Goal: Task Accomplishment & Management: Use online tool/utility

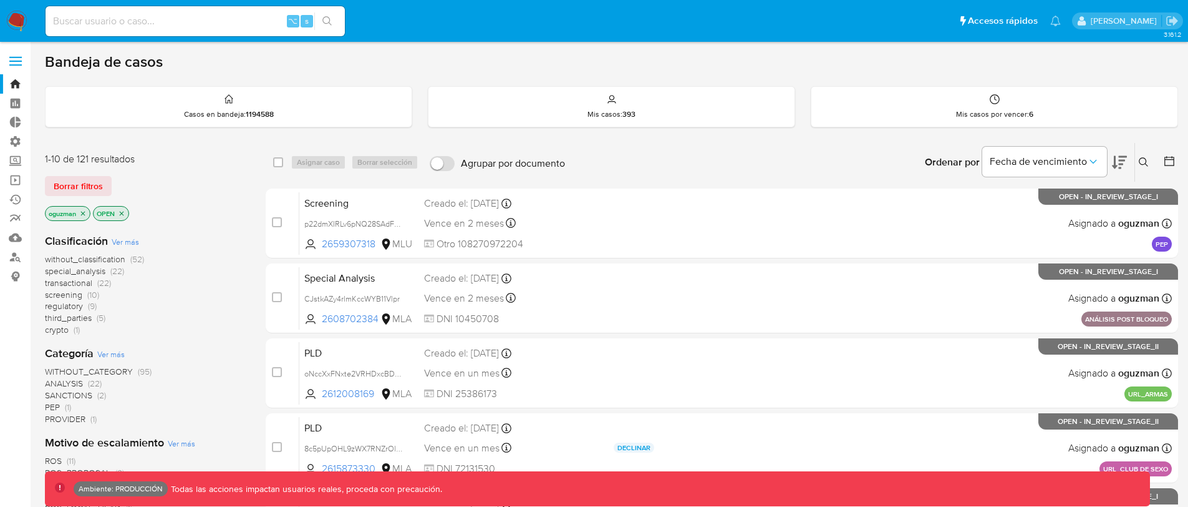
click at [22, 64] on label at bounding box center [15, 61] width 31 height 26
click at [0, 0] on input "checkbox" at bounding box center [0, 0] width 0 height 0
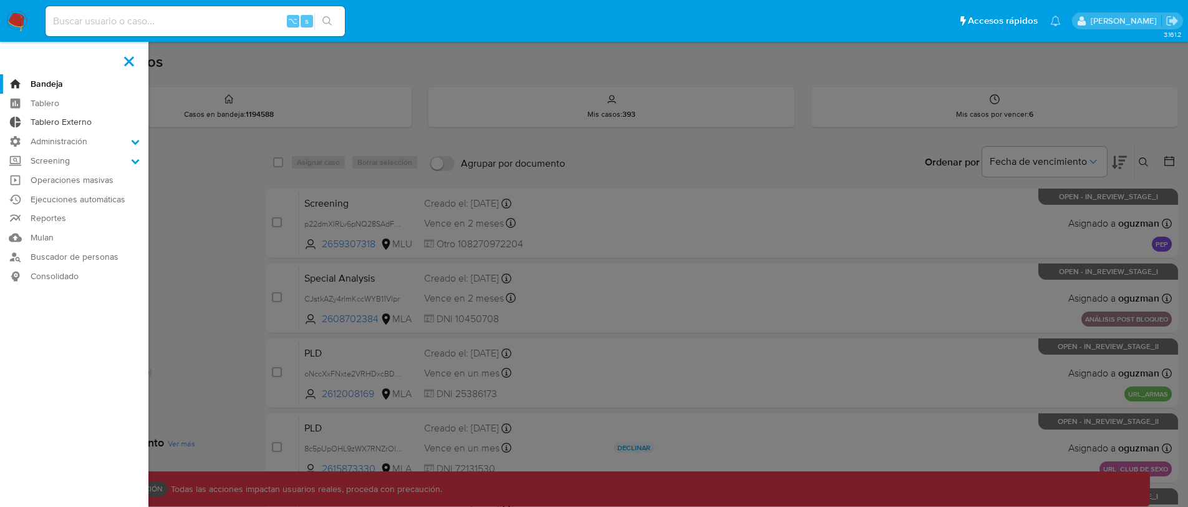
click at [77, 126] on link "Tablero Externo" at bounding box center [74, 122] width 148 height 19
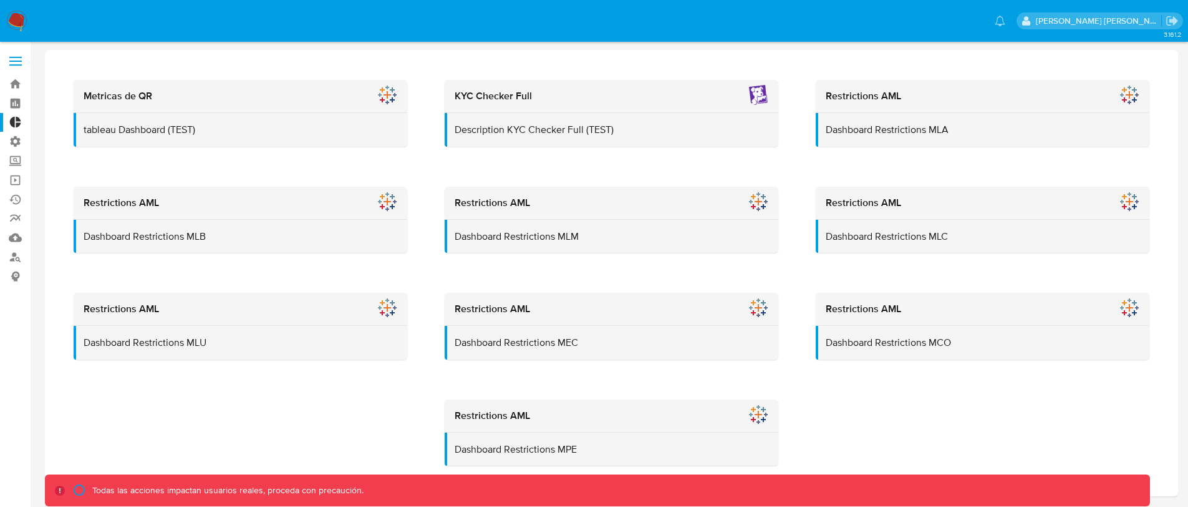
click at [16, 62] on label at bounding box center [15, 61] width 31 height 26
click at [0, 0] on input "checkbox" at bounding box center [0, 0] width 0 height 0
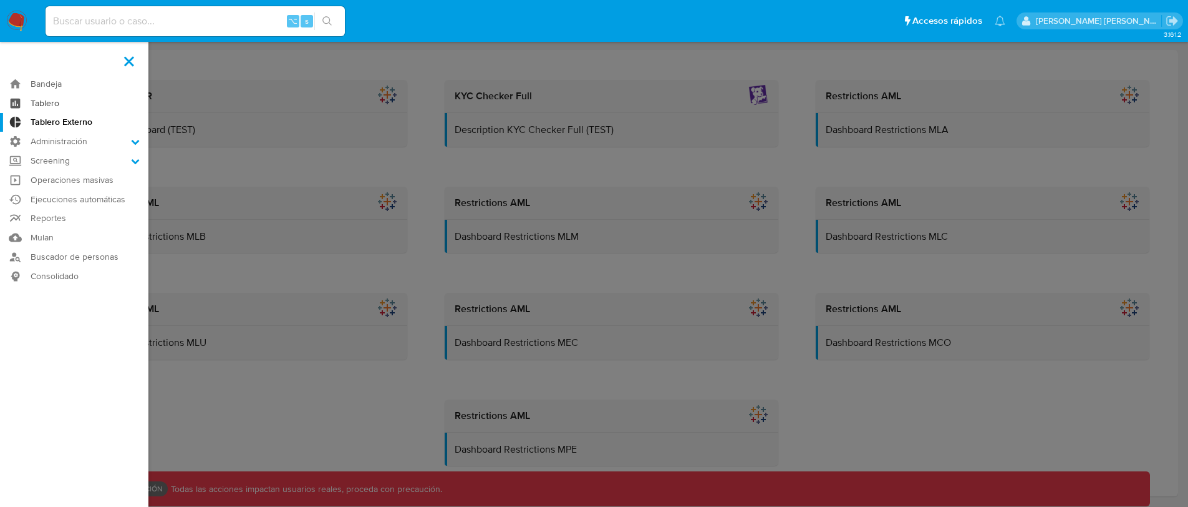
click at [56, 101] on link "Tablero" at bounding box center [74, 103] width 148 height 19
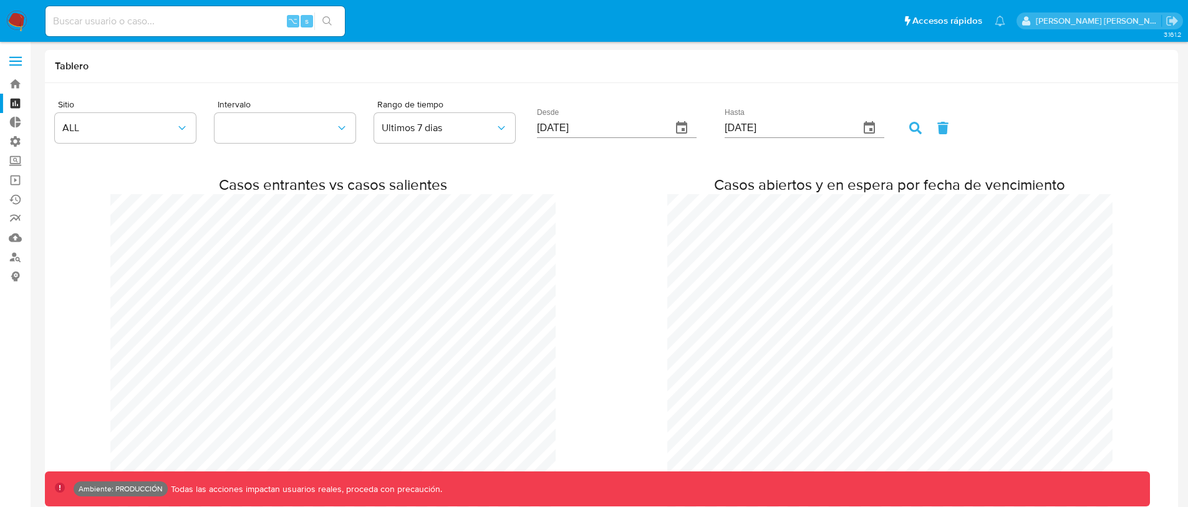
click at [18, 59] on label at bounding box center [15, 61] width 31 height 26
click at [0, 0] on input "checkbox" at bounding box center [0, 0] width 0 height 0
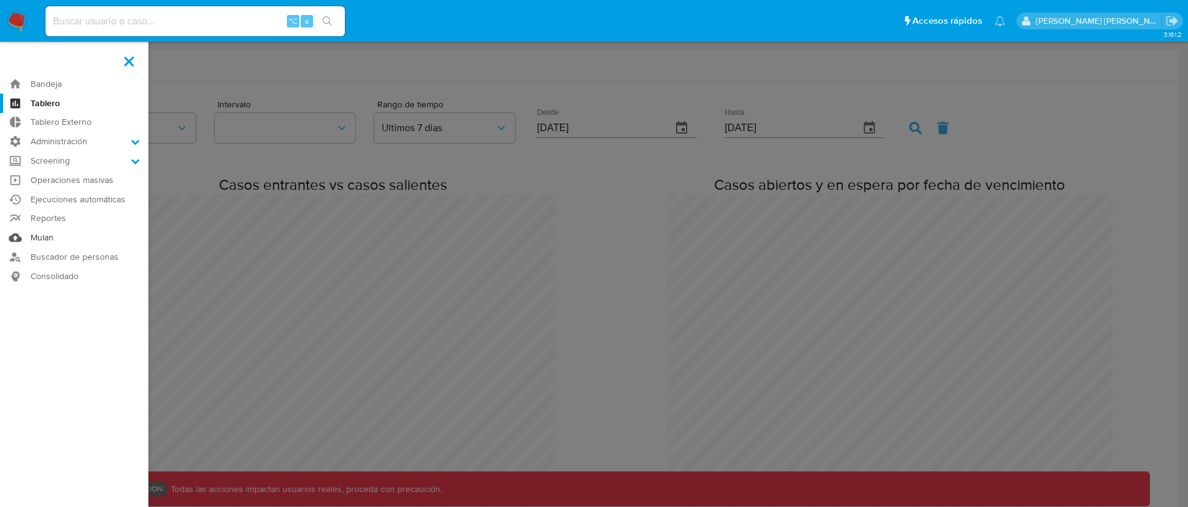
click at [61, 240] on link "Mulan" at bounding box center [74, 237] width 148 height 19
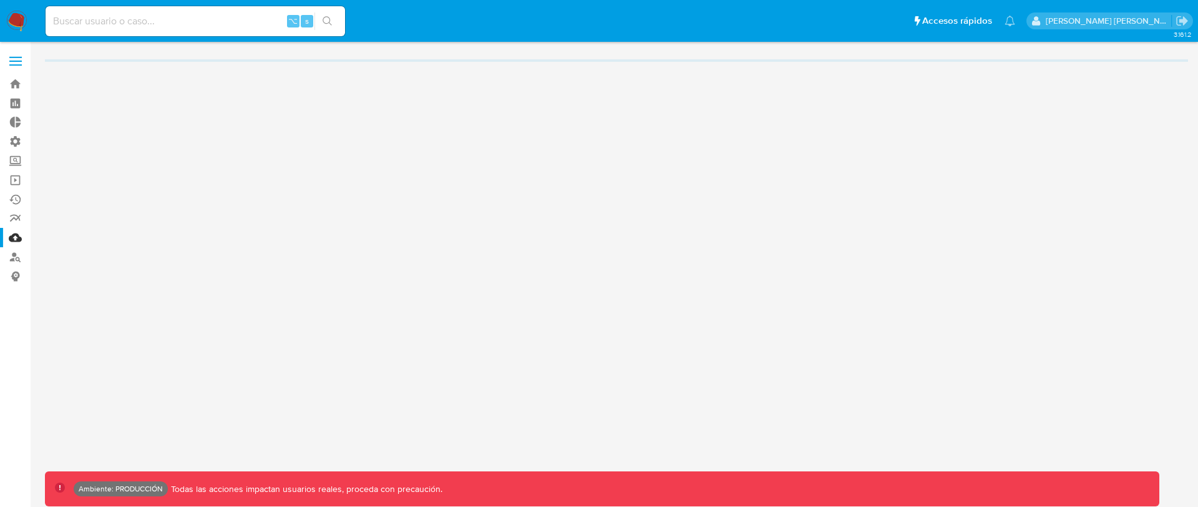
click at [21, 64] on span at bounding box center [15, 65] width 12 height 2
click at [0, 0] on input "checkbox" at bounding box center [0, 0] width 0 height 0
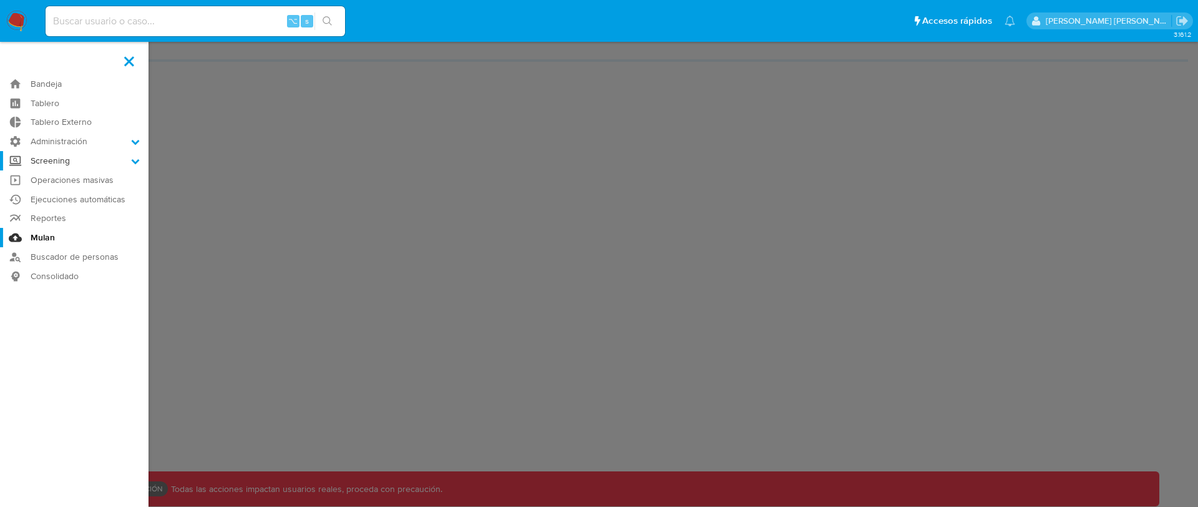
click at [133, 160] on icon at bounding box center [135, 161] width 9 height 9
click at [0, 0] on input "Screening" at bounding box center [0, 0] width 0 height 0
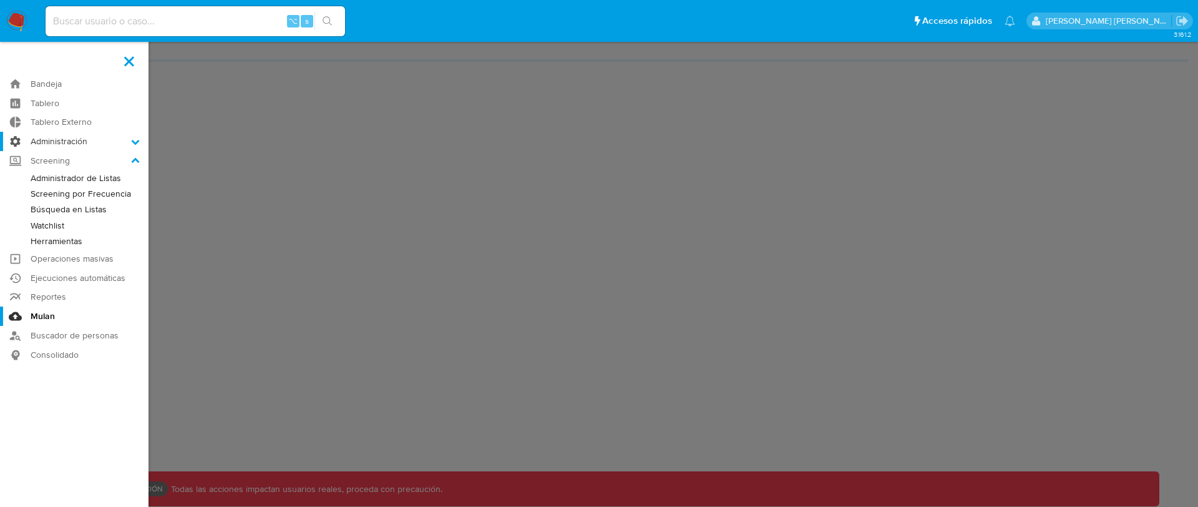
click at [130, 142] on label "Administración" at bounding box center [74, 141] width 148 height 19
click at [0, 0] on input "Administración" at bounding box center [0, 0] width 0 height 0
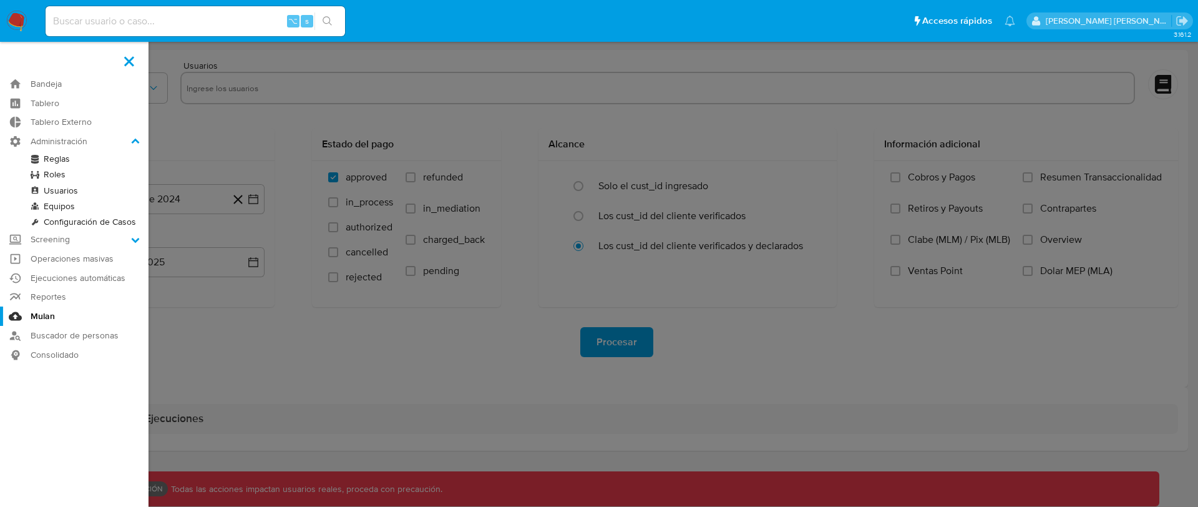
click at [387, 334] on label at bounding box center [599, 253] width 1198 height 507
click at [0, 0] on input "checkbox" at bounding box center [0, 0] width 0 height 0
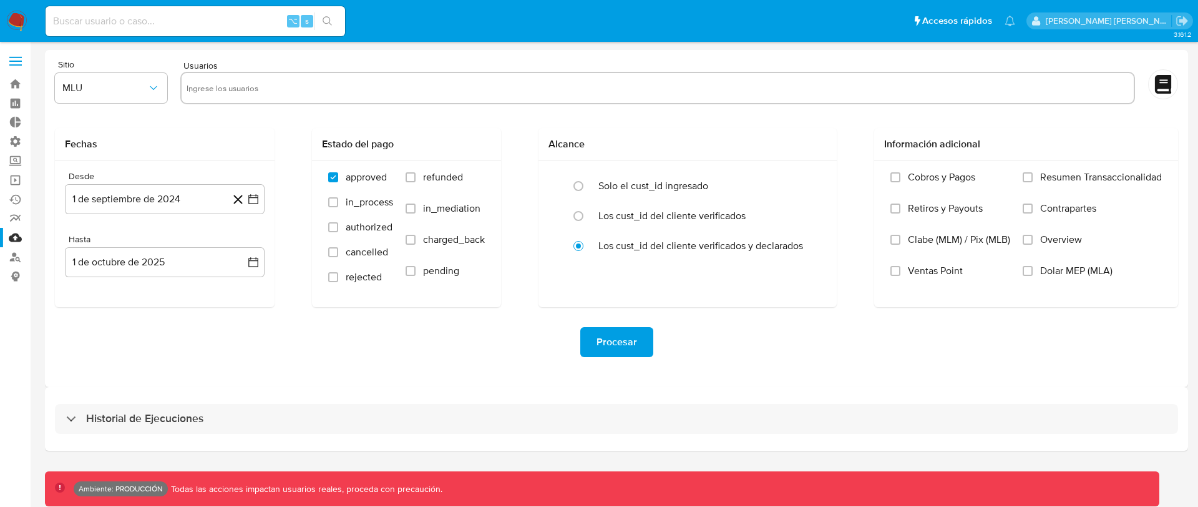
click at [21, 61] on label at bounding box center [15, 61] width 31 height 26
click at [0, 0] on input "checkbox" at bounding box center [0, 0] width 0 height 0
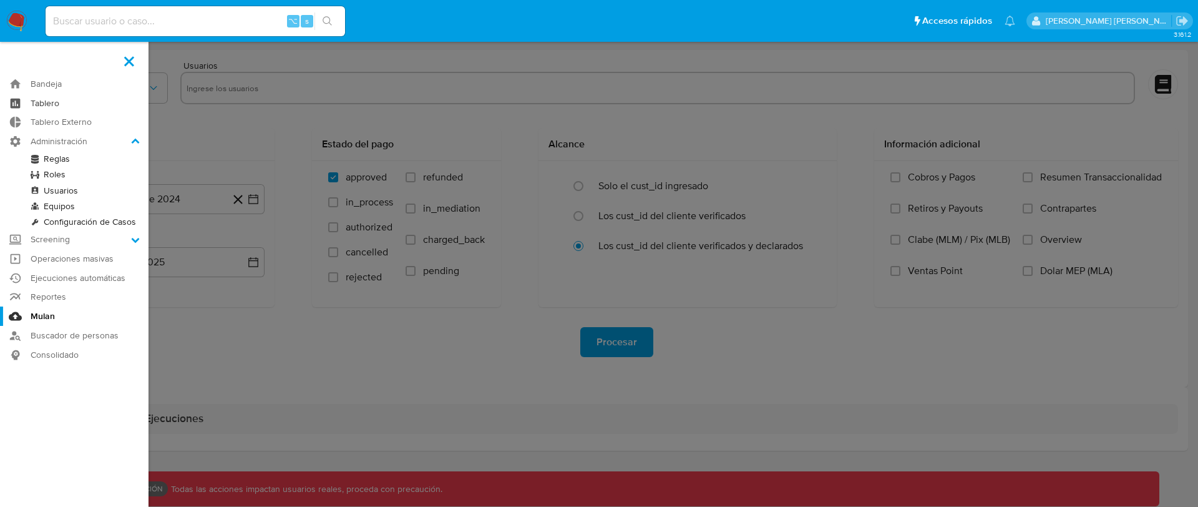
click at [72, 104] on link "Tablero" at bounding box center [74, 103] width 148 height 19
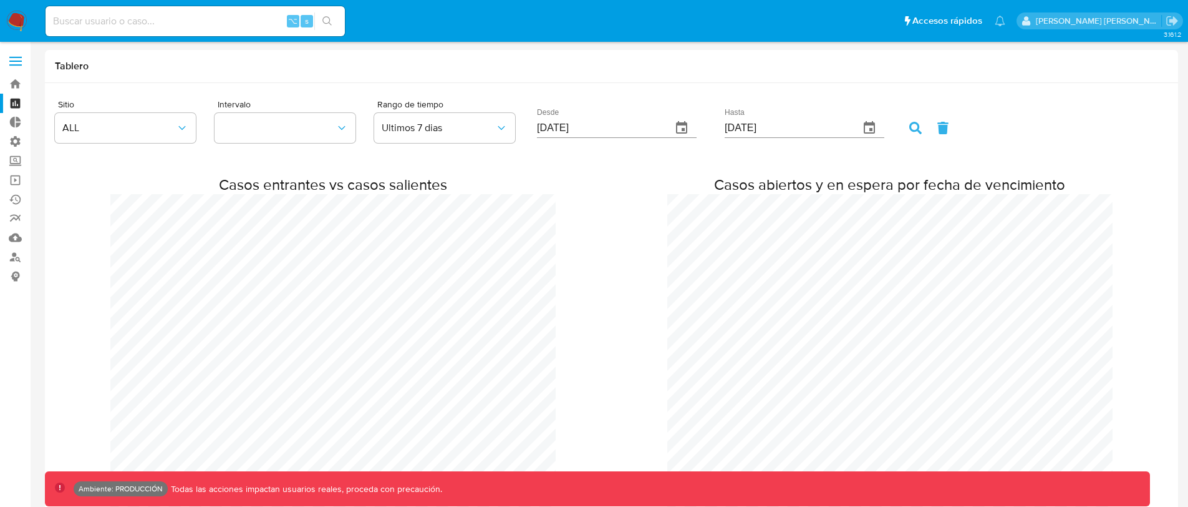
click at [21, 61] on span at bounding box center [15, 62] width 12 height 2
click at [0, 0] on input "checkbox" at bounding box center [0, 0] width 0 height 0
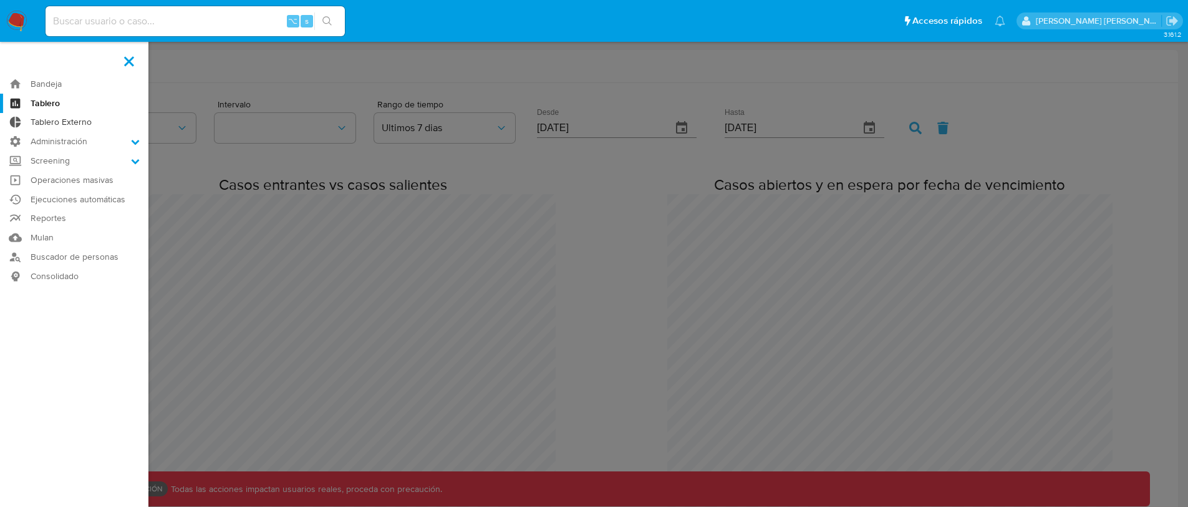
click at [57, 117] on link "Tablero Externo" at bounding box center [74, 122] width 148 height 19
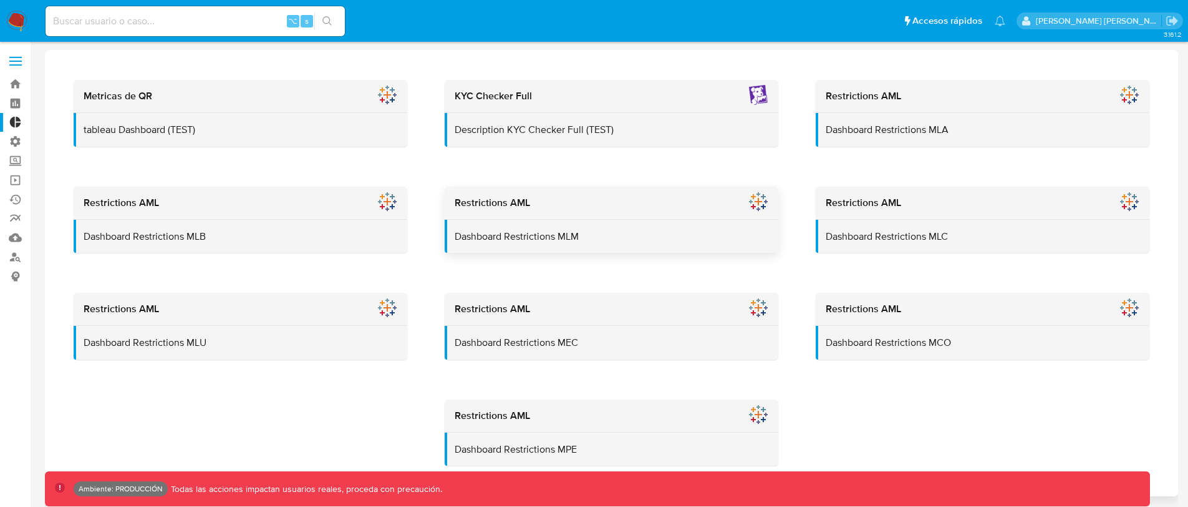
click at [724, 216] on div "Restrictions AML" at bounding box center [612, 203] width 334 height 33
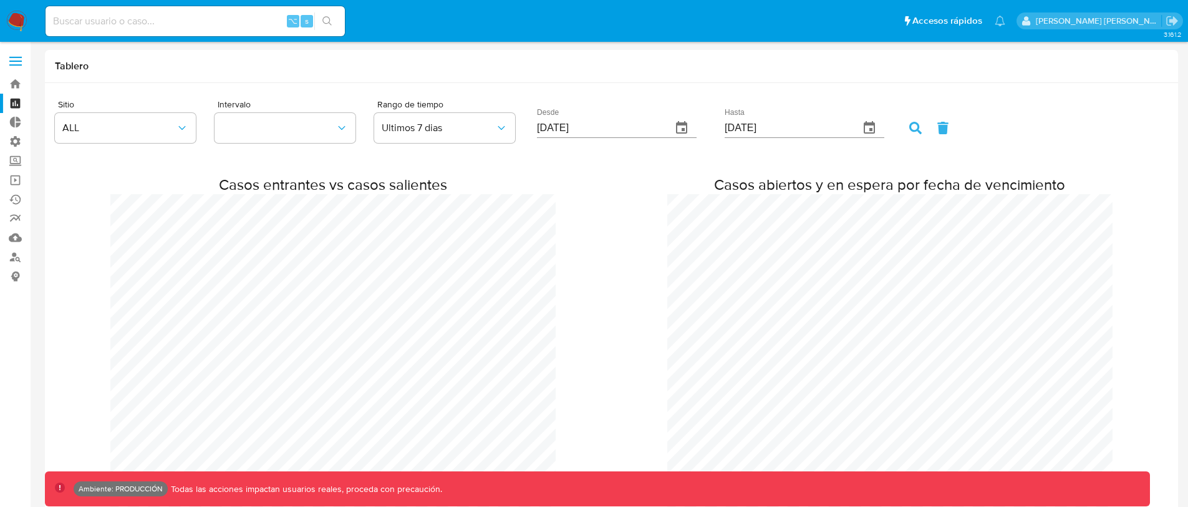
click at [9, 51] on label at bounding box center [15, 61] width 31 height 26
click at [0, 0] on input "checkbox" at bounding box center [0, 0] width 0 height 0
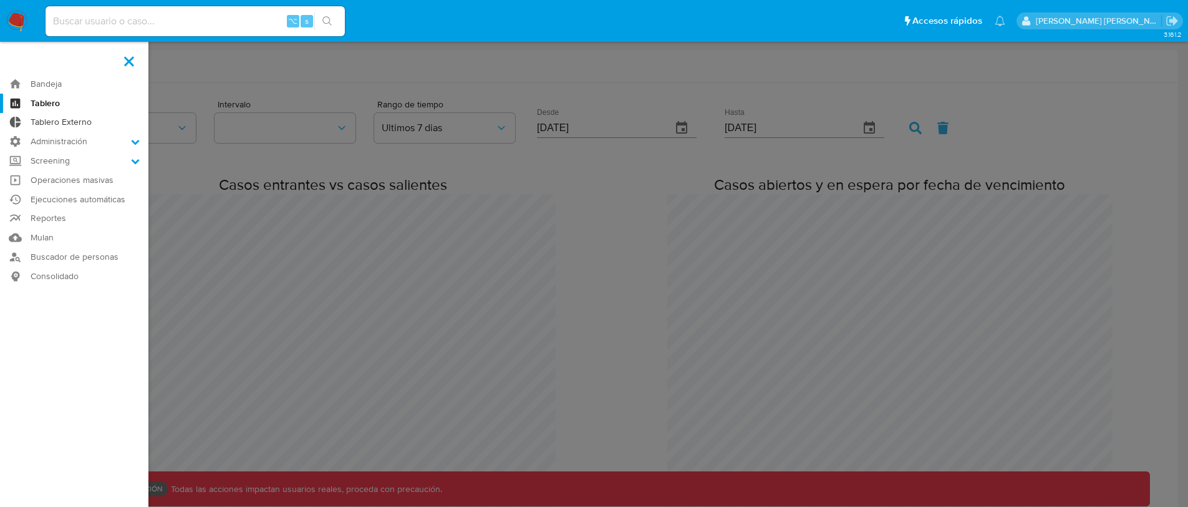
click at [72, 122] on link "Tablero Externo" at bounding box center [74, 122] width 148 height 19
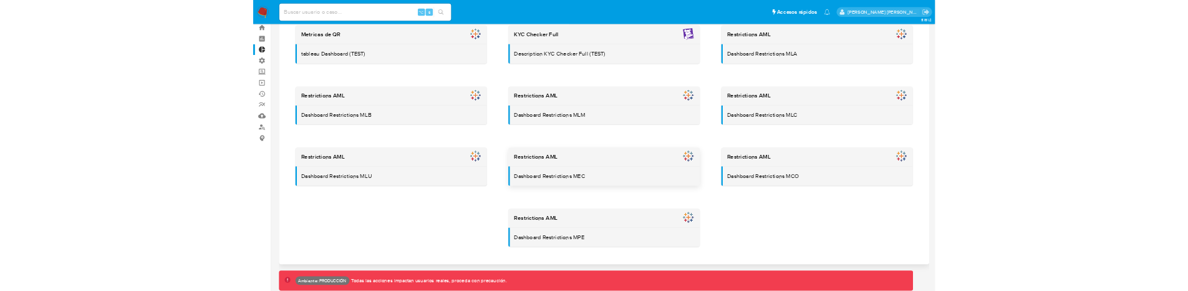
scroll to position [42, 0]
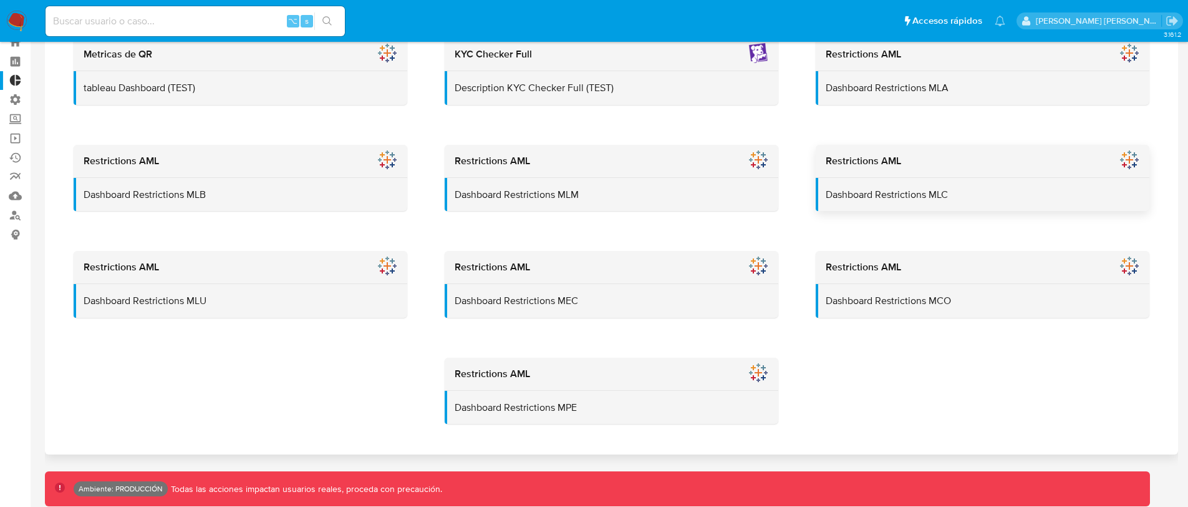
click at [978, 147] on div "Restrictions AML" at bounding box center [983, 161] width 334 height 33
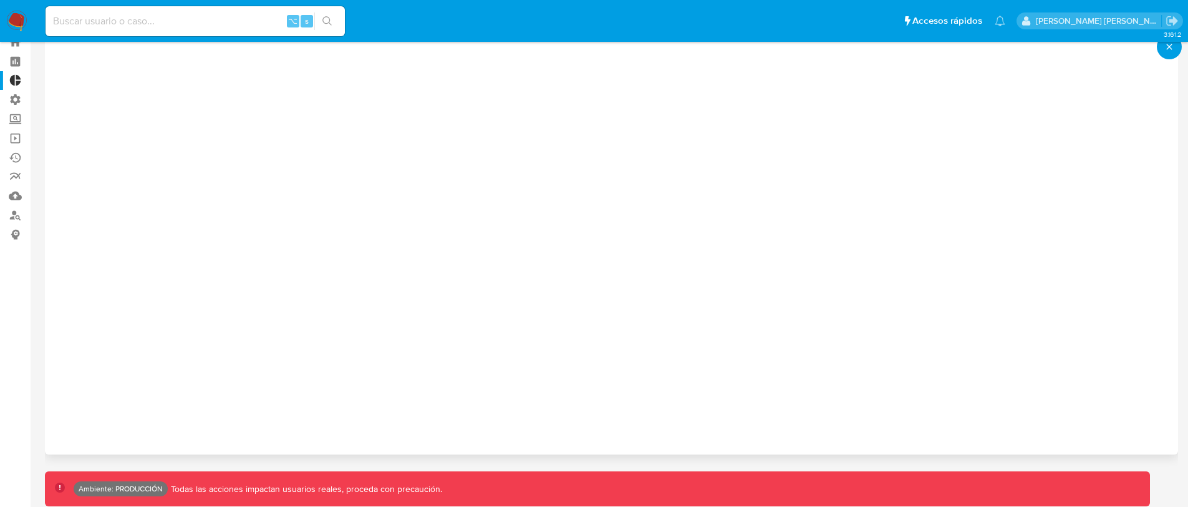
click at [1170, 59] on button "close-icon" at bounding box center [1169, 46] width 25 height 25
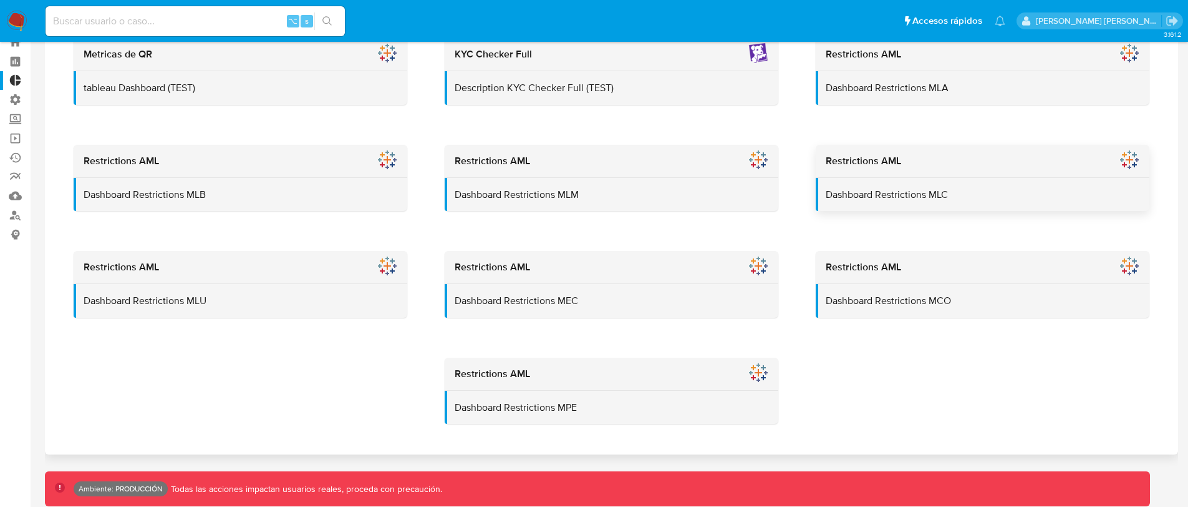
click at [891, 167] on h2 "Restrictions AML" at bounding box center [983, 161] width 314 height 12
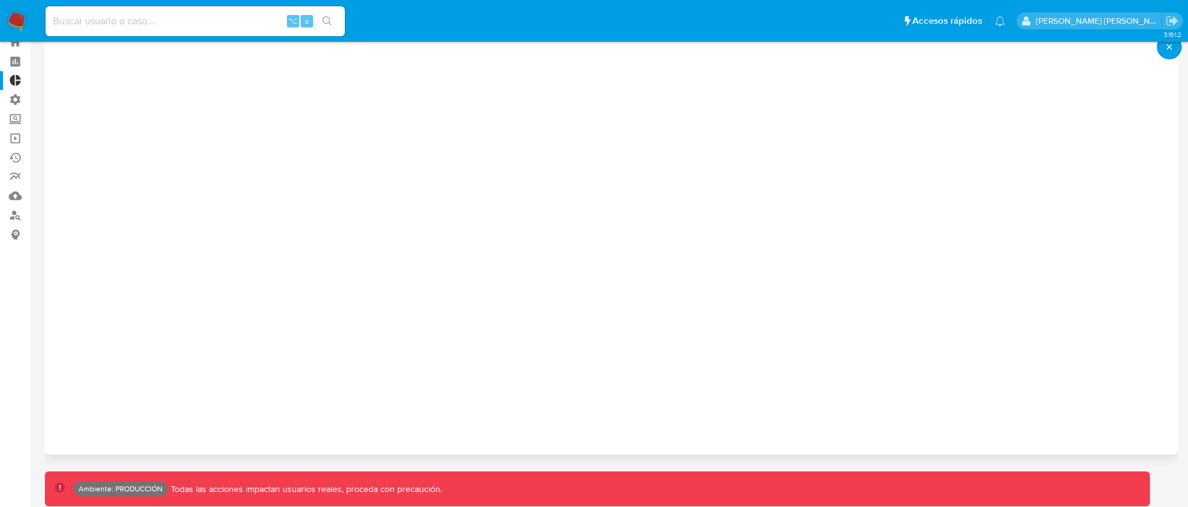
click at [1161, 47] on button "close-icon" at bounding box center [1169, 46] width 25 height 25
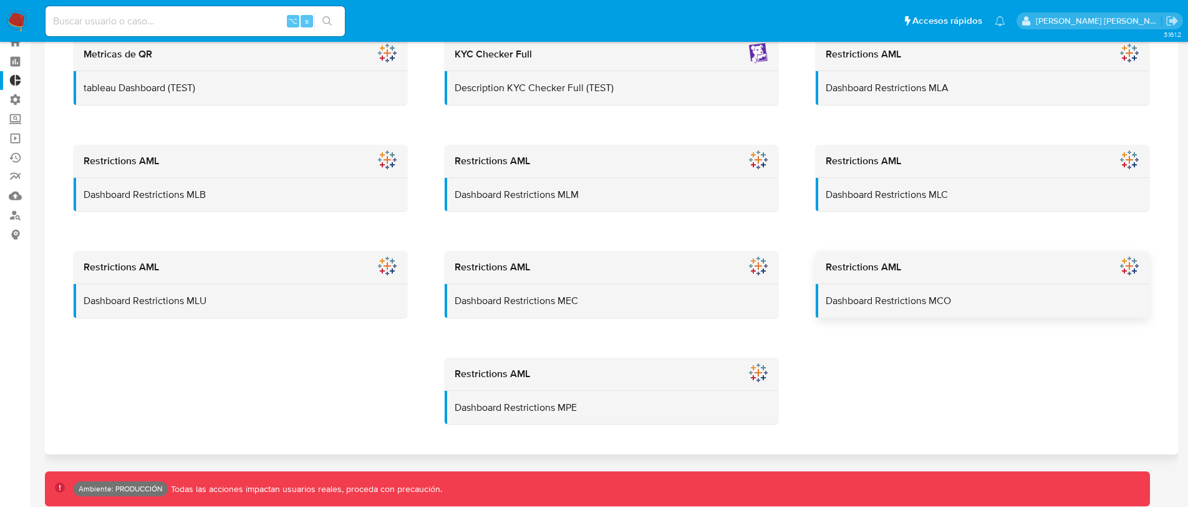
click at [875, 270] on h2 "Restrictions AML" at bounding box center [983, 267] width 314 height 12
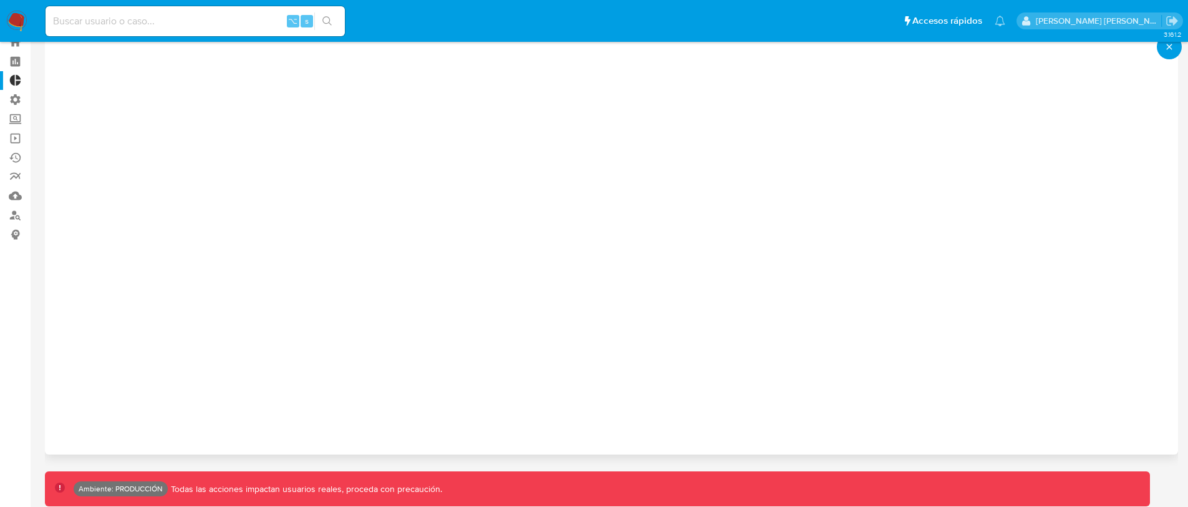
click at [1163, 50] on button "close-icon" at bounding box center [1169, 46] width 25 height 25
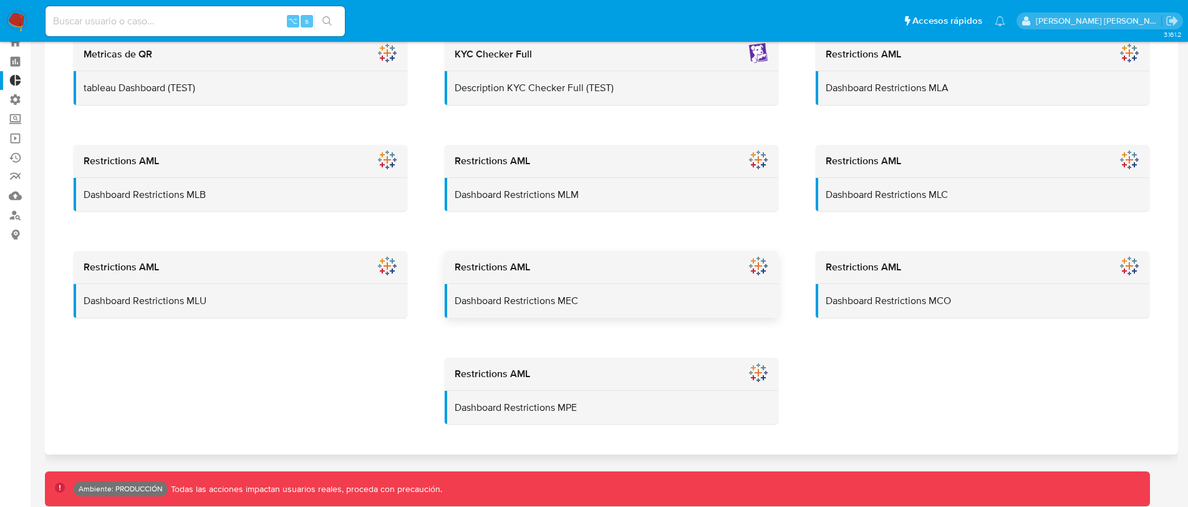
click at [685, 293] on div "Dashboard Restrictions MEC" at bounding box center [612, 301] width 334 height 34
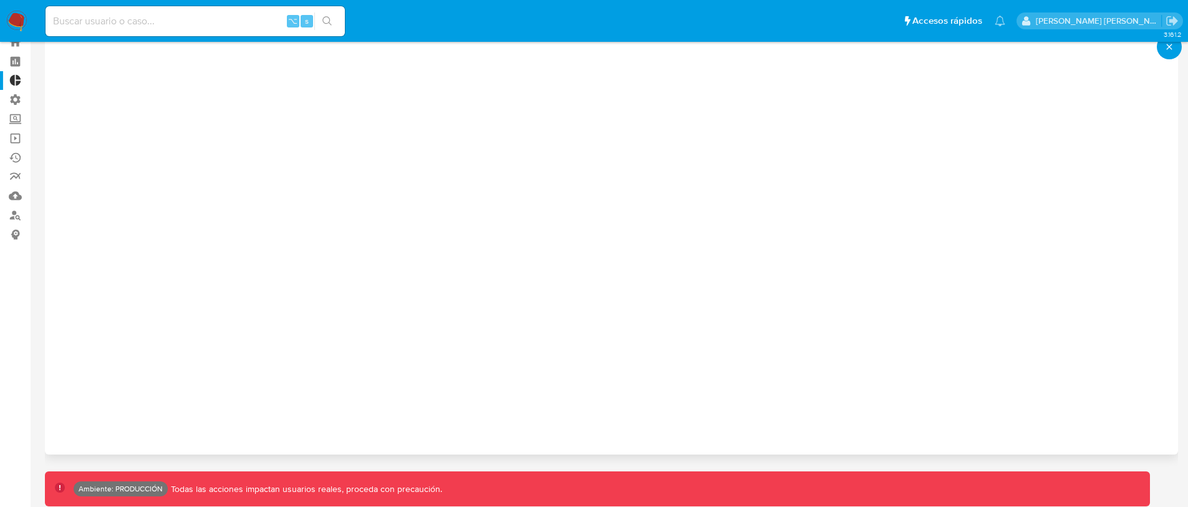
click at [1162, 46] on button "close-icon" at bounding box center [1169, 46] width 25 height 25
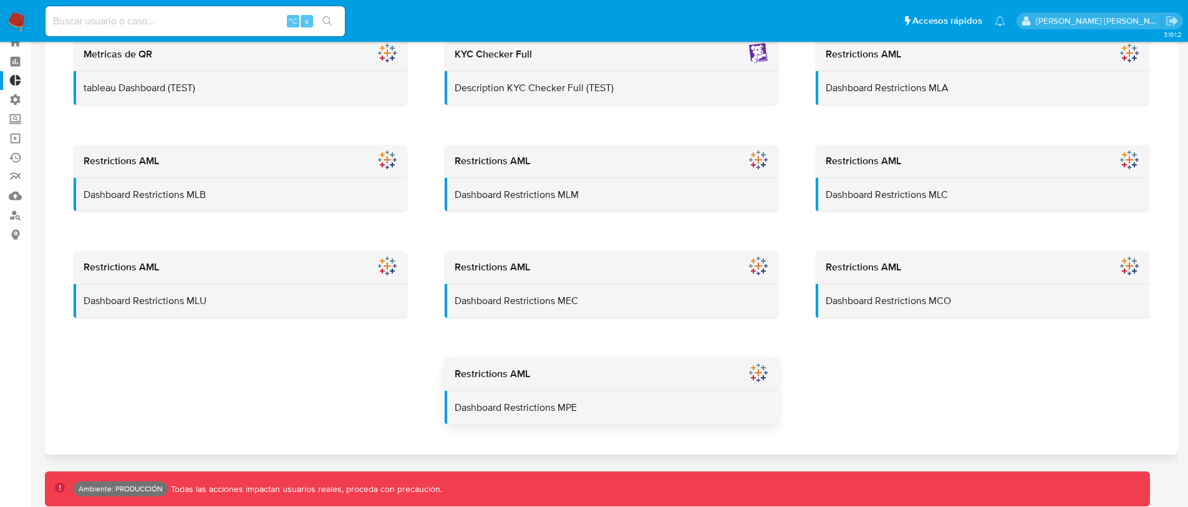
click at [611, 366] on div "Restrictions AML" at bounding box center [612, 373] width 334 height 33
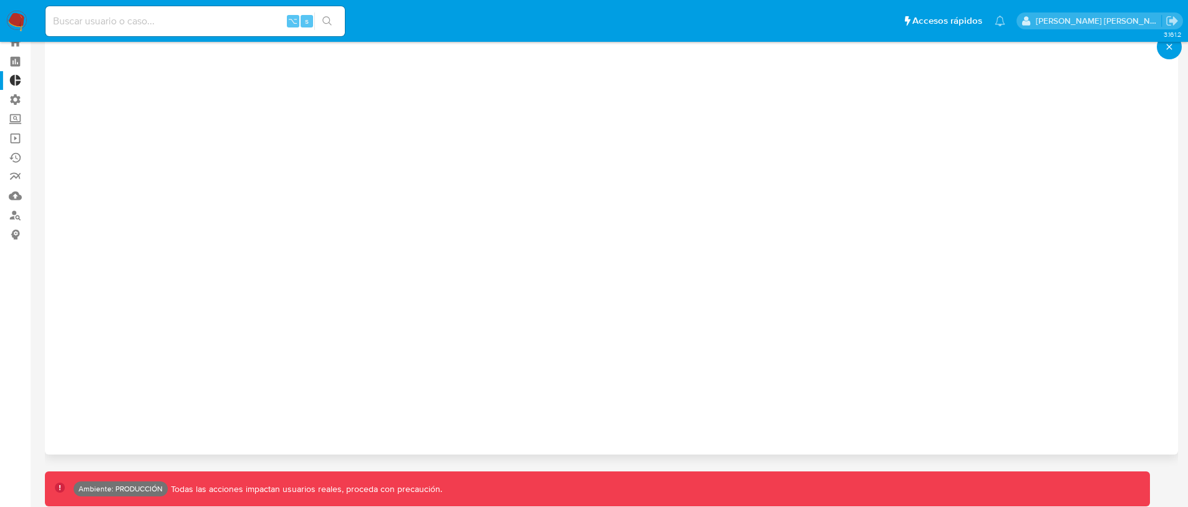
click at [1174, 52] on icon "close-icon" at bounding box center [1170, 46] width 10 height 11
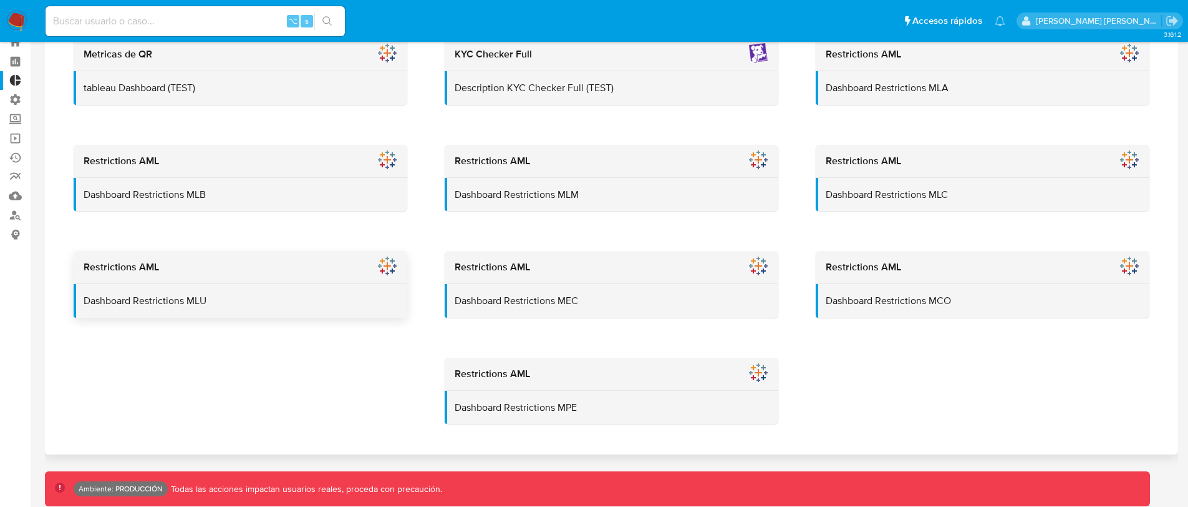
click at [314, 258] on div "Restrictions AML" at bounding box center [241, 267] width 334 height 33
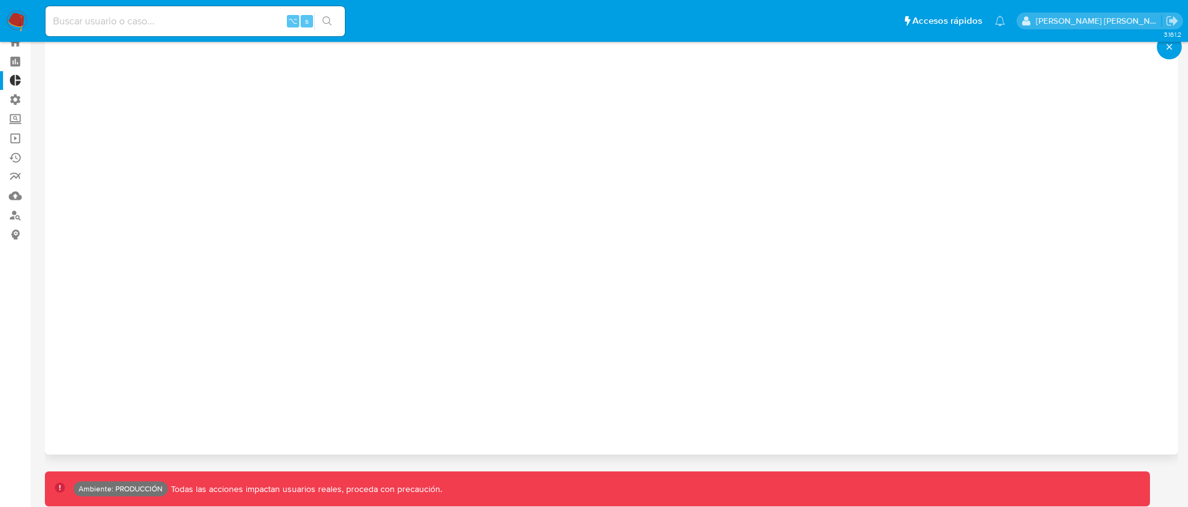
click at [1168, 53] on button "close-icon" at bounding box center [1169, 46] width 25 height 25
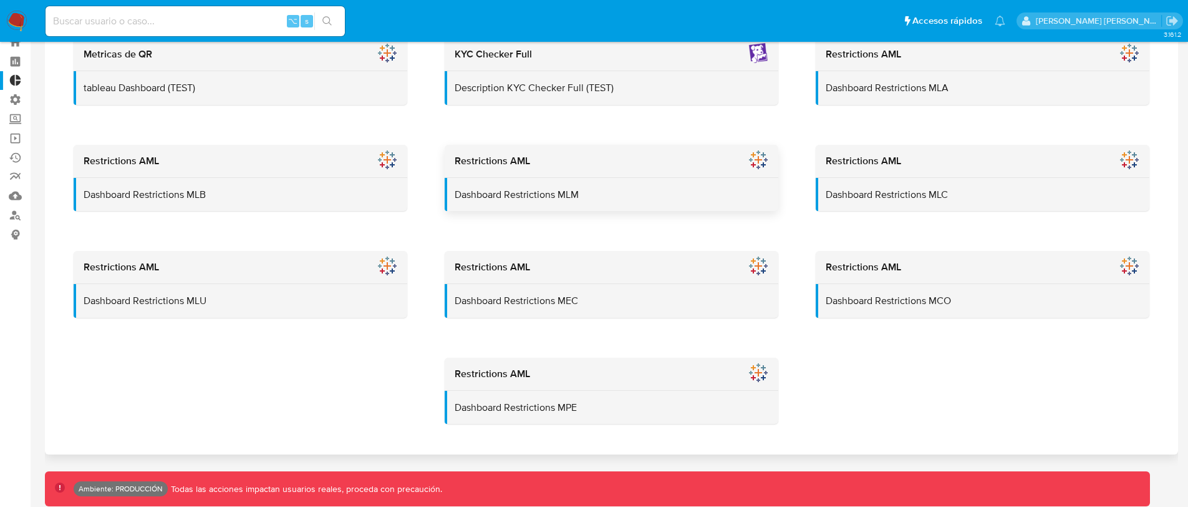
click at [496, 162] on h2 "Restrictions AML" at bounding box center [612, 161] width 314 height 12
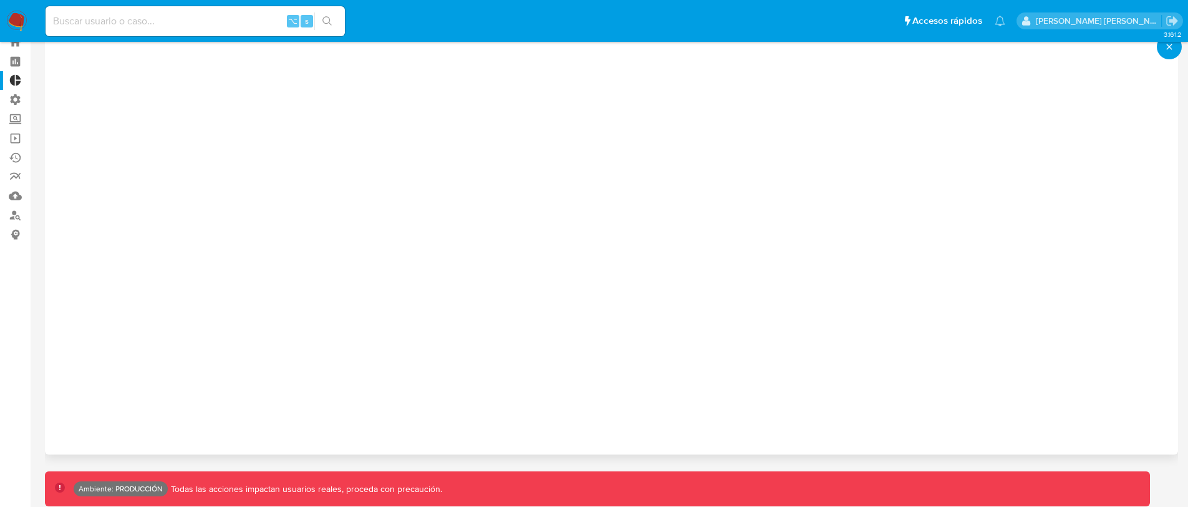
drag, startPoint x: 1167, startPoint y: 47, endPoint x: 1160, endPoint y: 50, distance: 7.0
click at [1166, 47] on icon "close-icon" at bounding box center [1170, 46] width 10 height 11
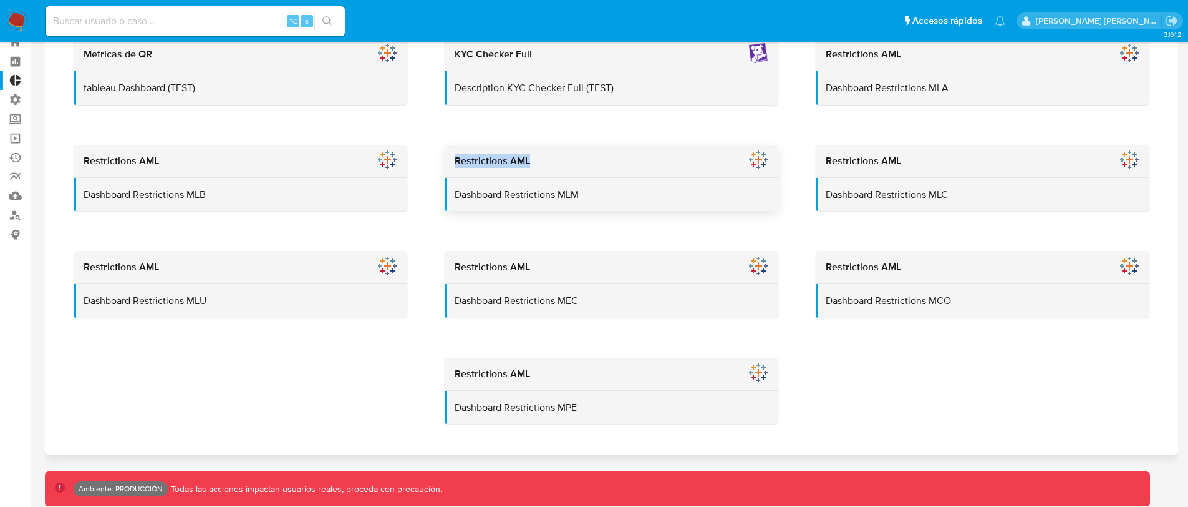
drag, startPoint x: 459, startPoint y: 155, endPoint x: 532, endPoint y: 163, distance: 72.8
click at [532, 163] on div "Restrictions AML" at bounding box center [612, 161] width 334 height 33
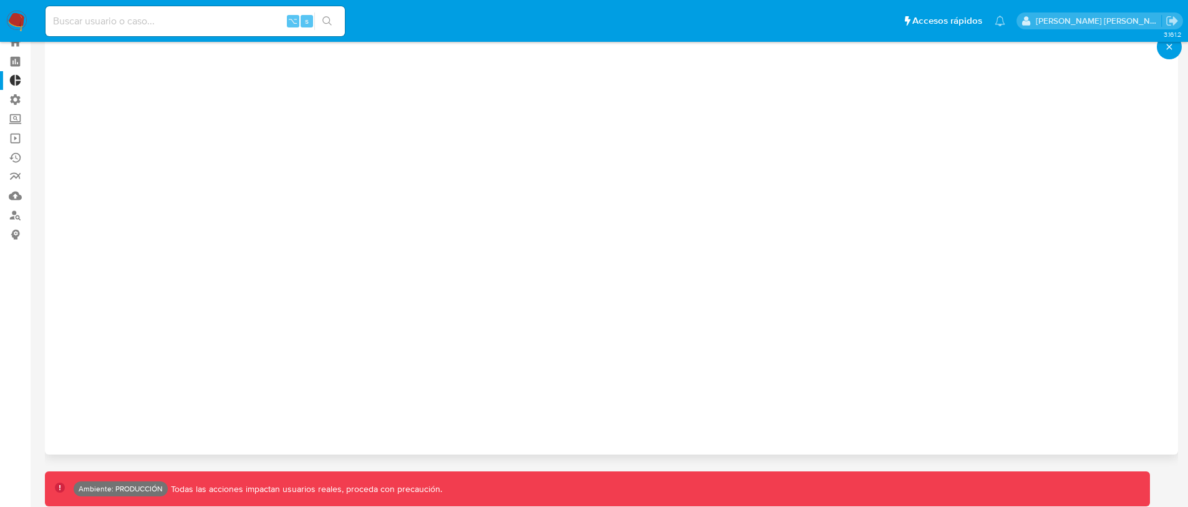
click at [1162, 52] on button "close-icon" at bounding box center [1169, 46] width 25 height 25
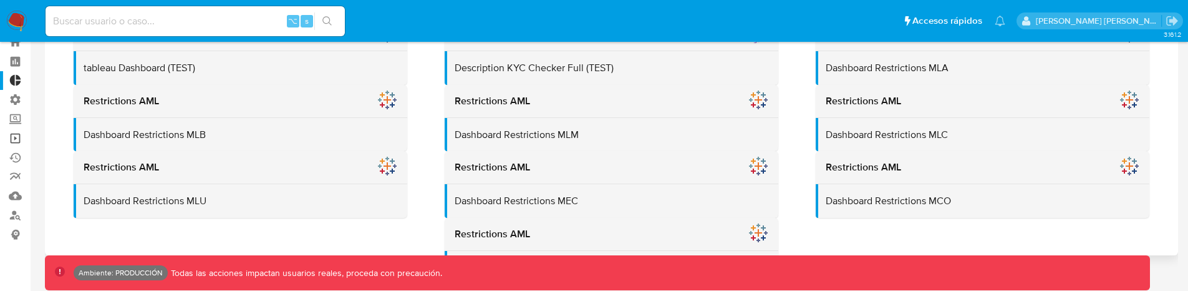
click at [24, 137] on link "Operaciones masivas" at bounding box center [74, 138] width 148 height 19
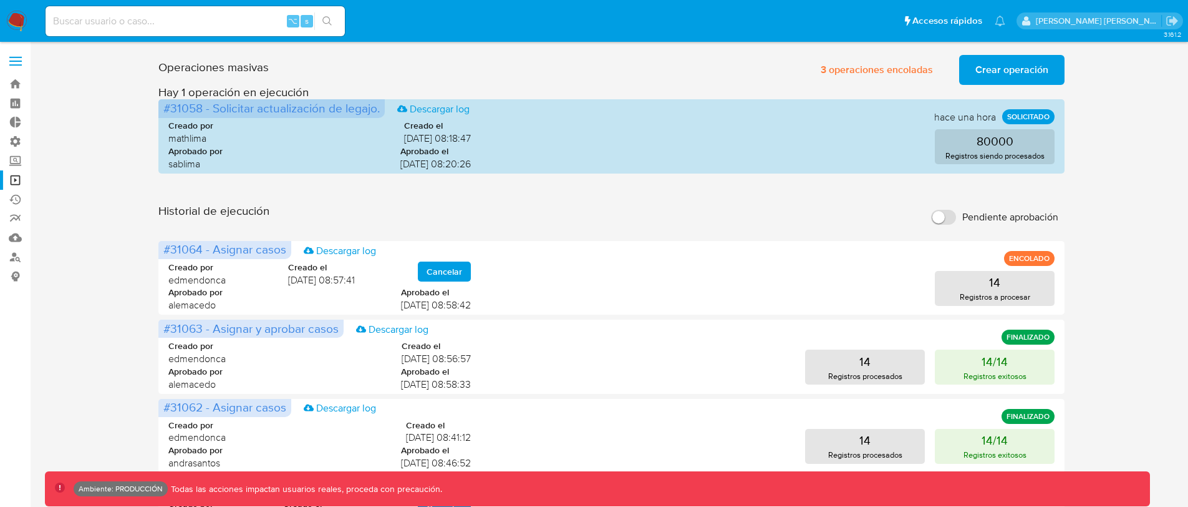
click at [1009, 66] on span "Crear operación" at bounding box center [1012, 69] width 73 height 27
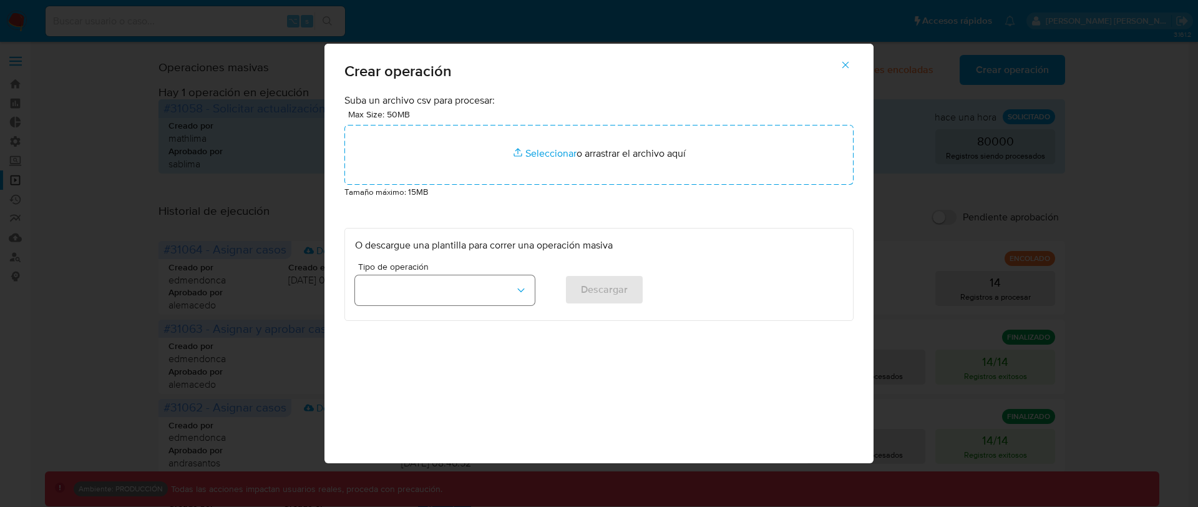
click at [527, 290] on button "button" at bounding box center [445, 290] width 180 height 30
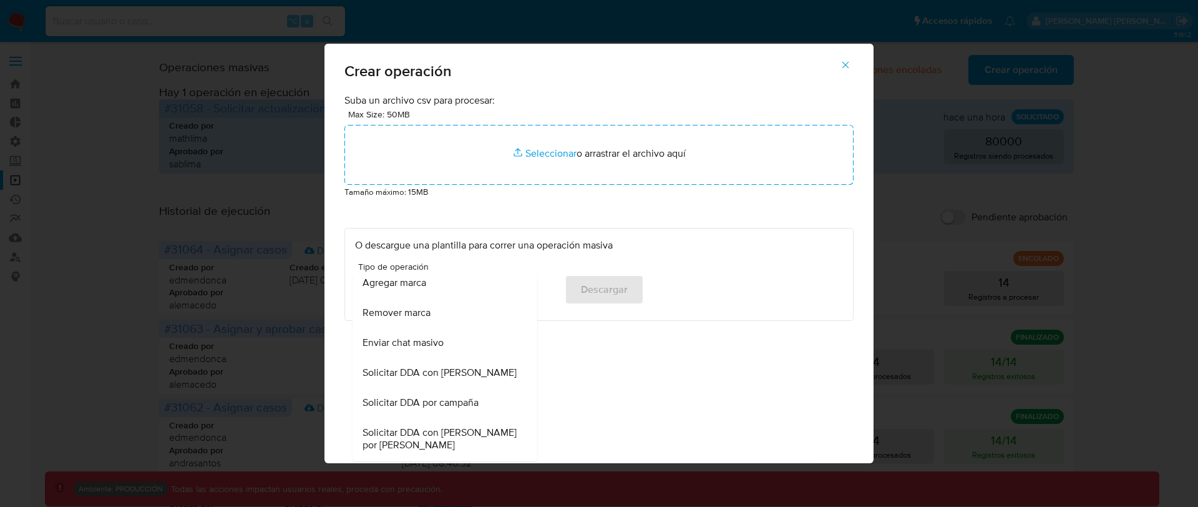
scroll to position [841, 0]
click at [681, 204] on div "Suba un archivo csv para procesar: Max Size: 50MB Seleccionar archivos Seleccio…" at bounding box center [598, 207] width 509 height 227
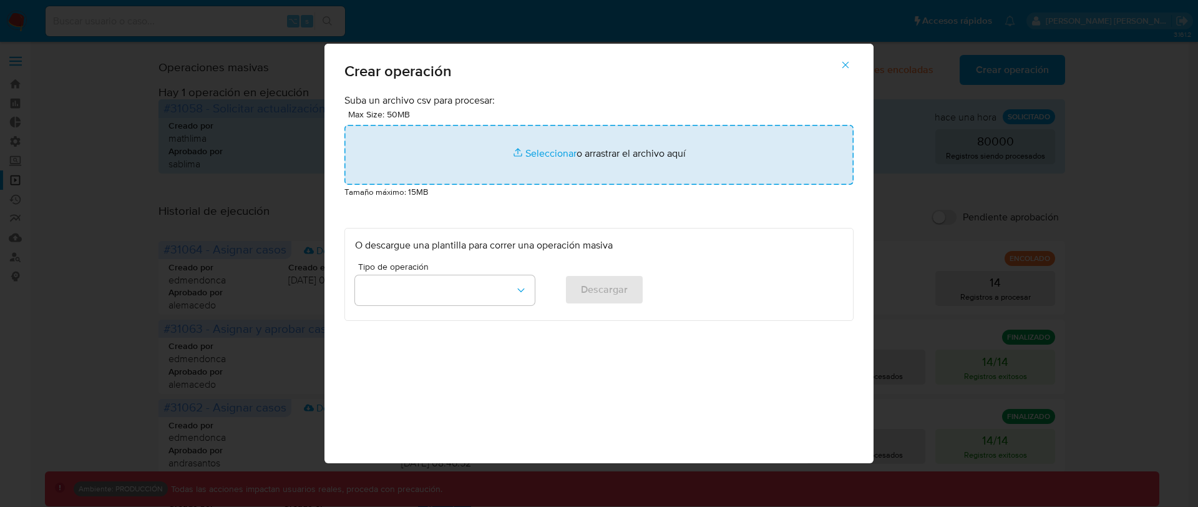
click at [523, 168] on input "file" at bounding box center [598, 155] width 509 height 60
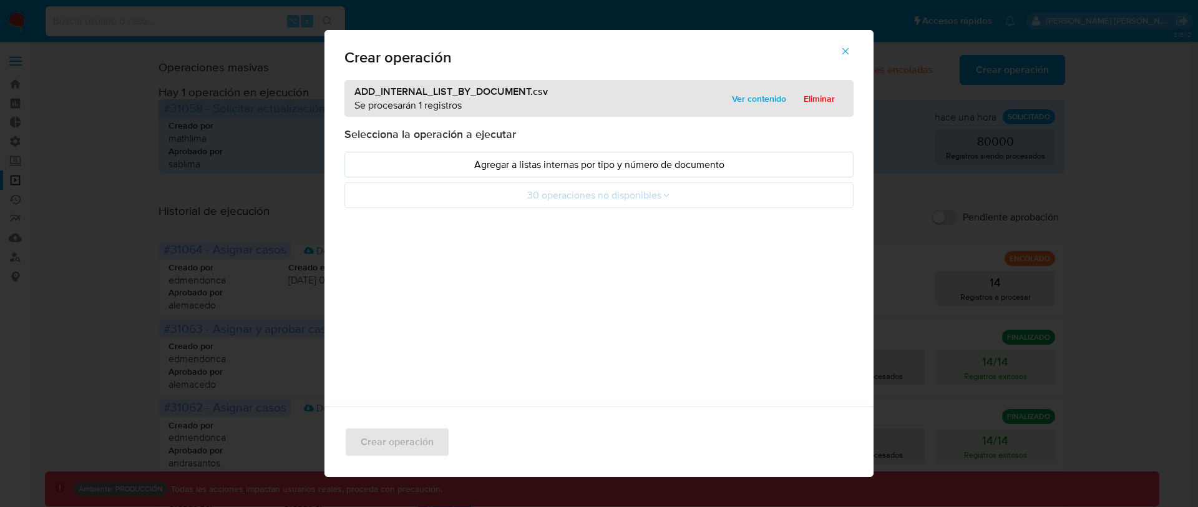
click at [774, 100] on span "Ver contenido" at bounding box center [759, 98] width 54 height 17
